Goal: Obtain resource: Download file/media

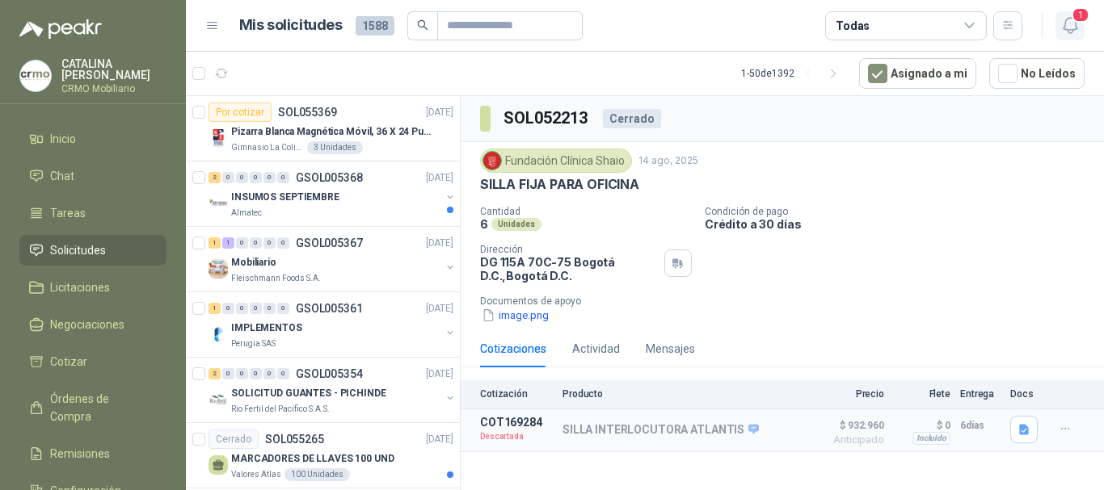
click at [1083, 19] on span "1" at bounding box center [1080, 14] width 18 height 15
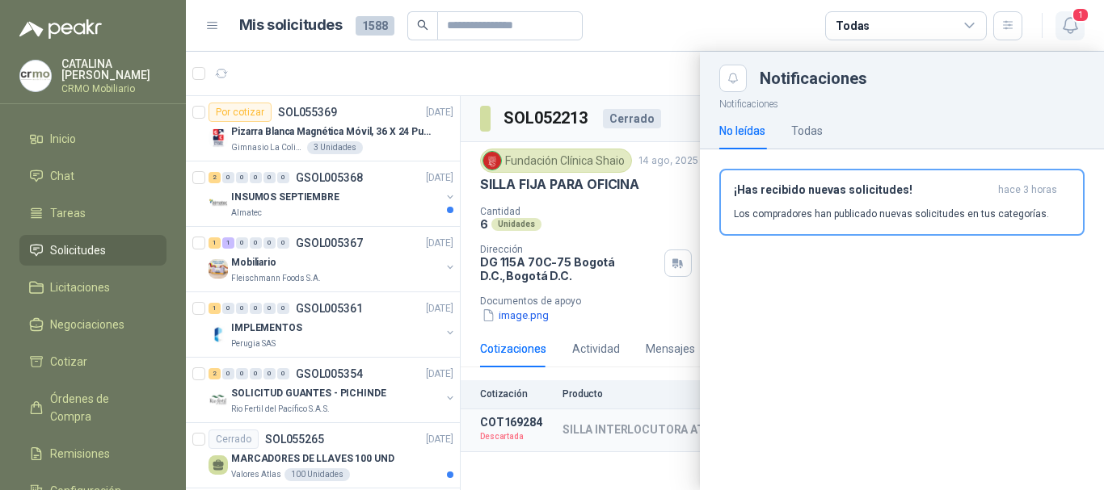
click at [1083, 19] on span "1" at bounding box center [1080, 14] width 18 height 15
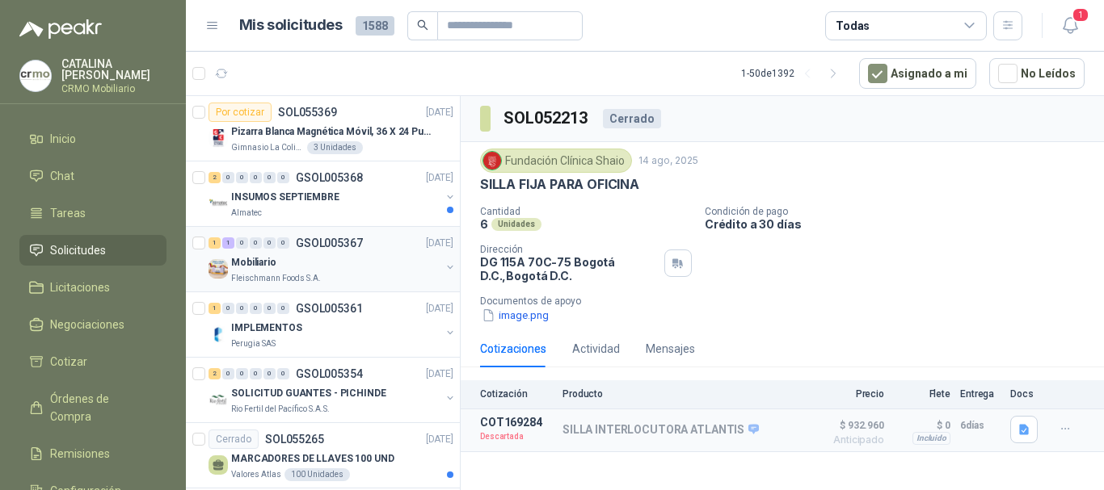
click at [276, 276] on p "Fleischmann Foods S.A." at bounding box center [276, 278] width 90 height 13
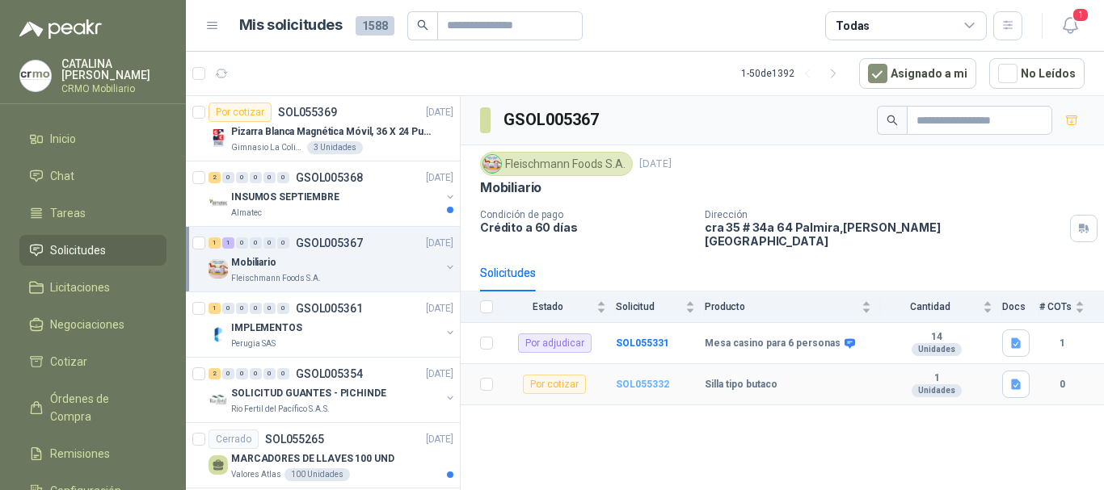
click at [665, 379] on b "SOL055332" at bounding box center [642, 384] width 53 height 11
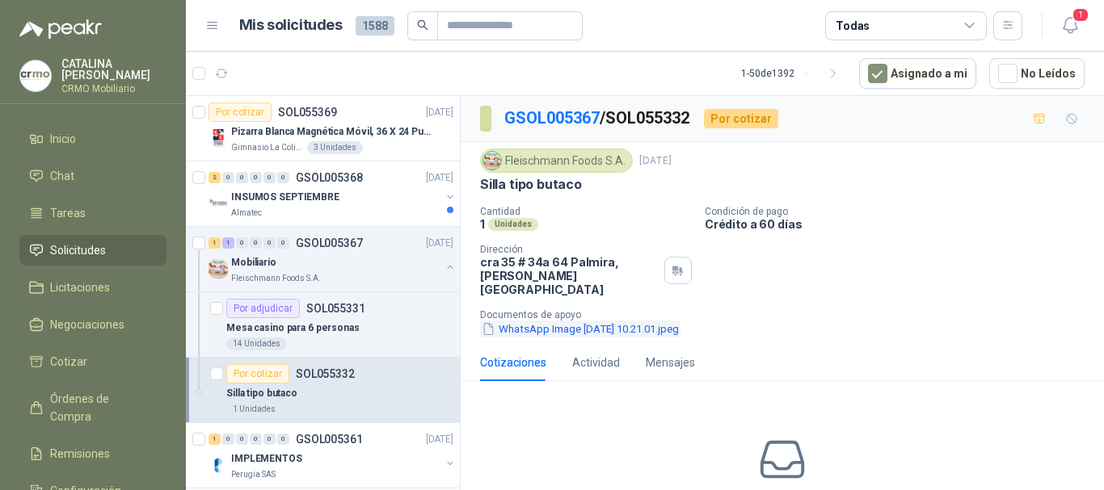
click at [542, 321] on button "WhatsApp Image [DATE] 10.21.01.jpeg" at bounding box center [580, 329] width 200 height 17
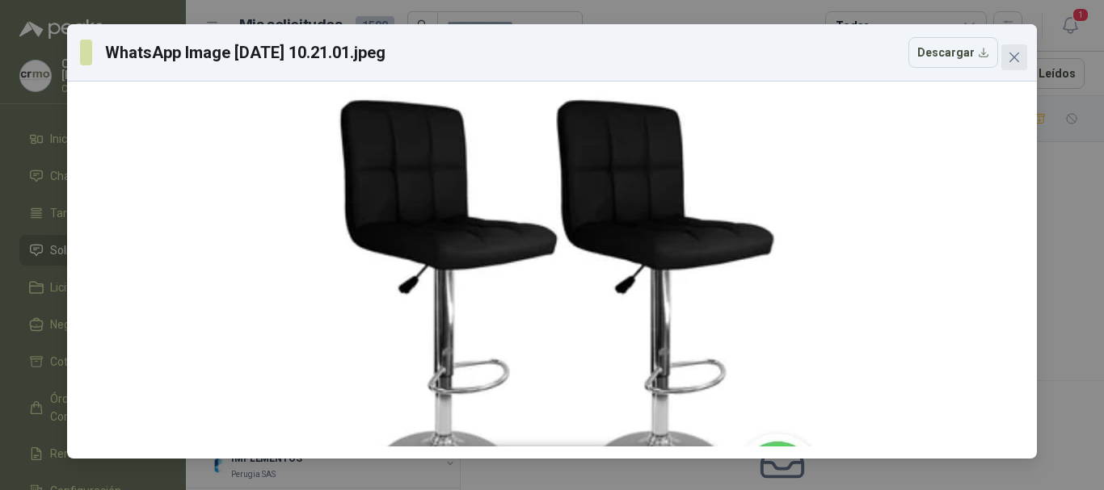
click at [1008, 64] on button "Close" at bounding box center [1014, 57] width 26 height 26
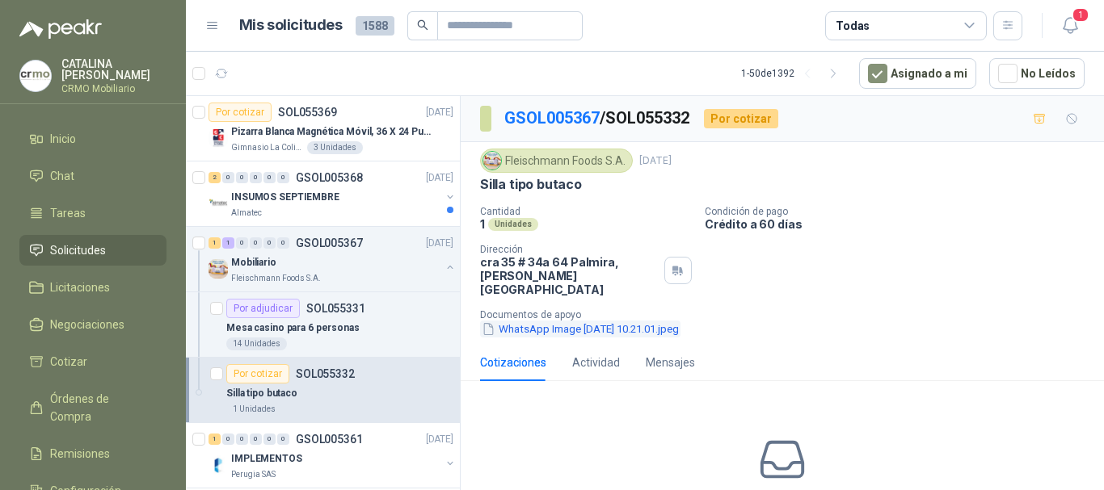
click at [577, 321] on button "WhatsApp Image [DATE] 10.21.01.jpeg" at bounding box center [580, 329] width 200 height 17
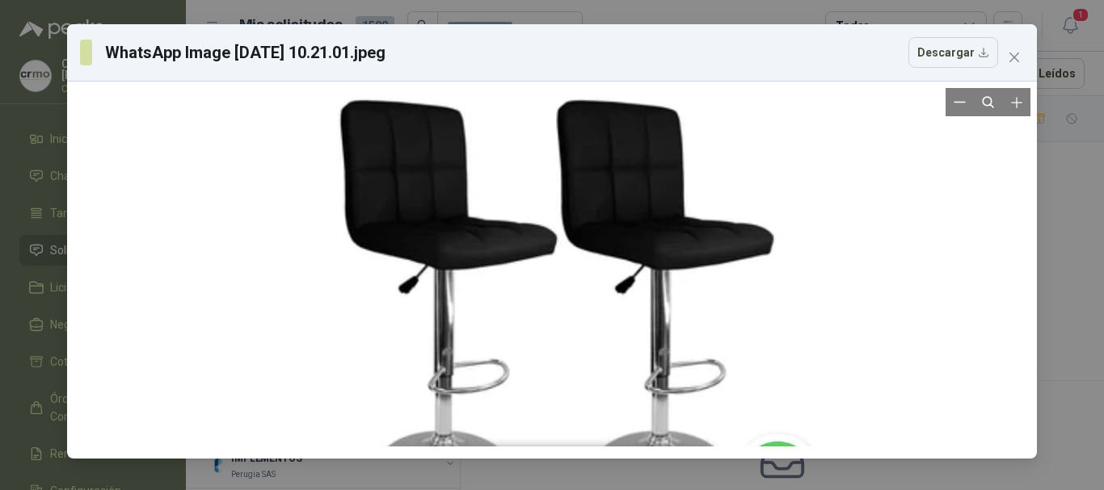
drag, startPoint x: 614, startPoint y: 262, endPoint x: 543, endPoint y: 187, distance: 102.9
click at [543, 187] on div at bounding box center [551, 270] width 593 height 364
click at [1029, 44] on div "WhatsApp Image [DATE] 10.21.01.jpeg Descargar" at bounding box center [552, 52] width 970 height 57
click at [1020, 54] on span "Close" at bounding box center [1014, 57] width 26 height 13
